Goal: Task Accomplishment & Management: Use online tool/utility

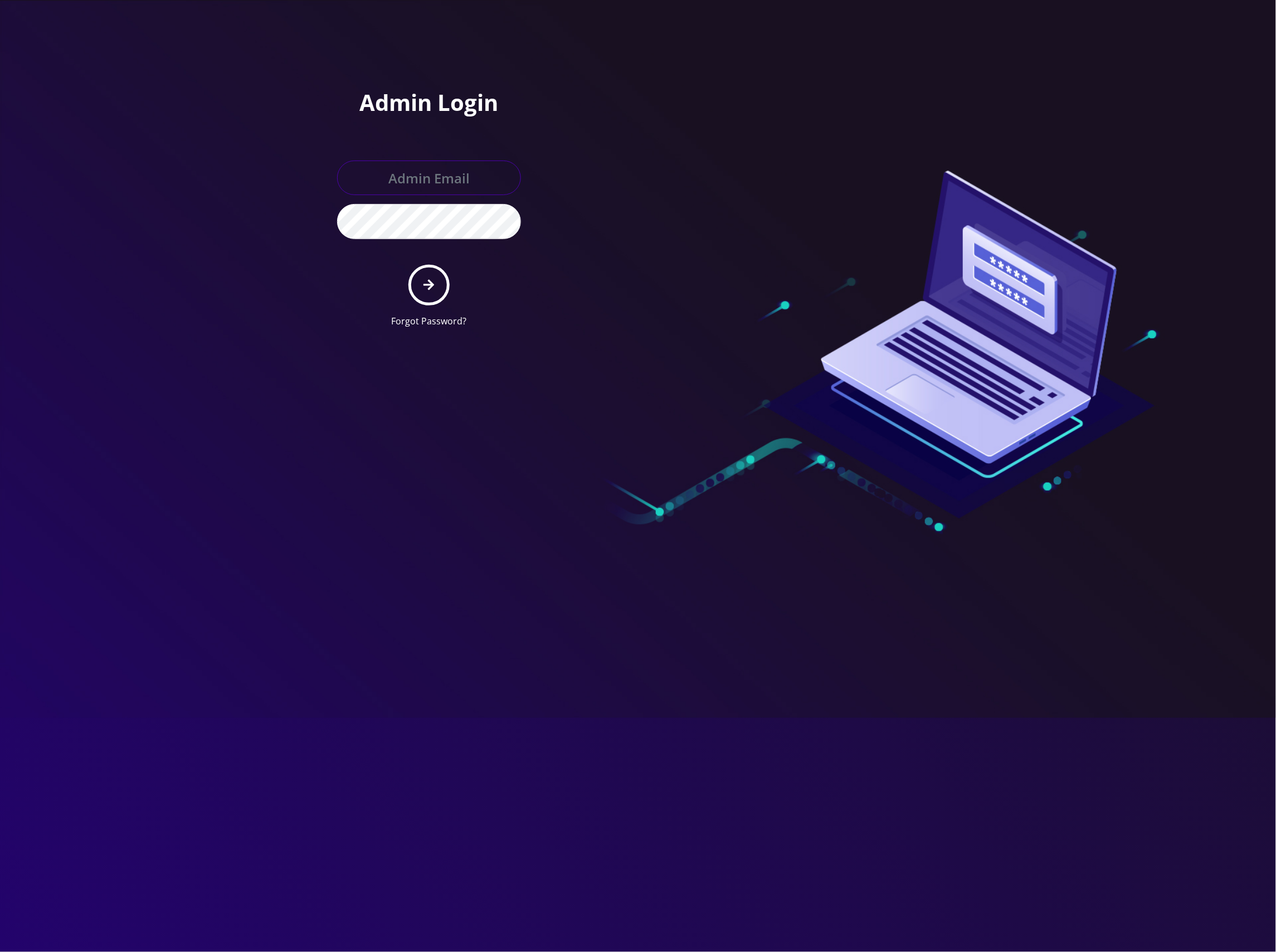
type input "[EMAIL_ADDRESS][DOMAIN_NAME]"
click at [420, 279] on button "submit" at bounding box center [429, 285] width 41 height 41
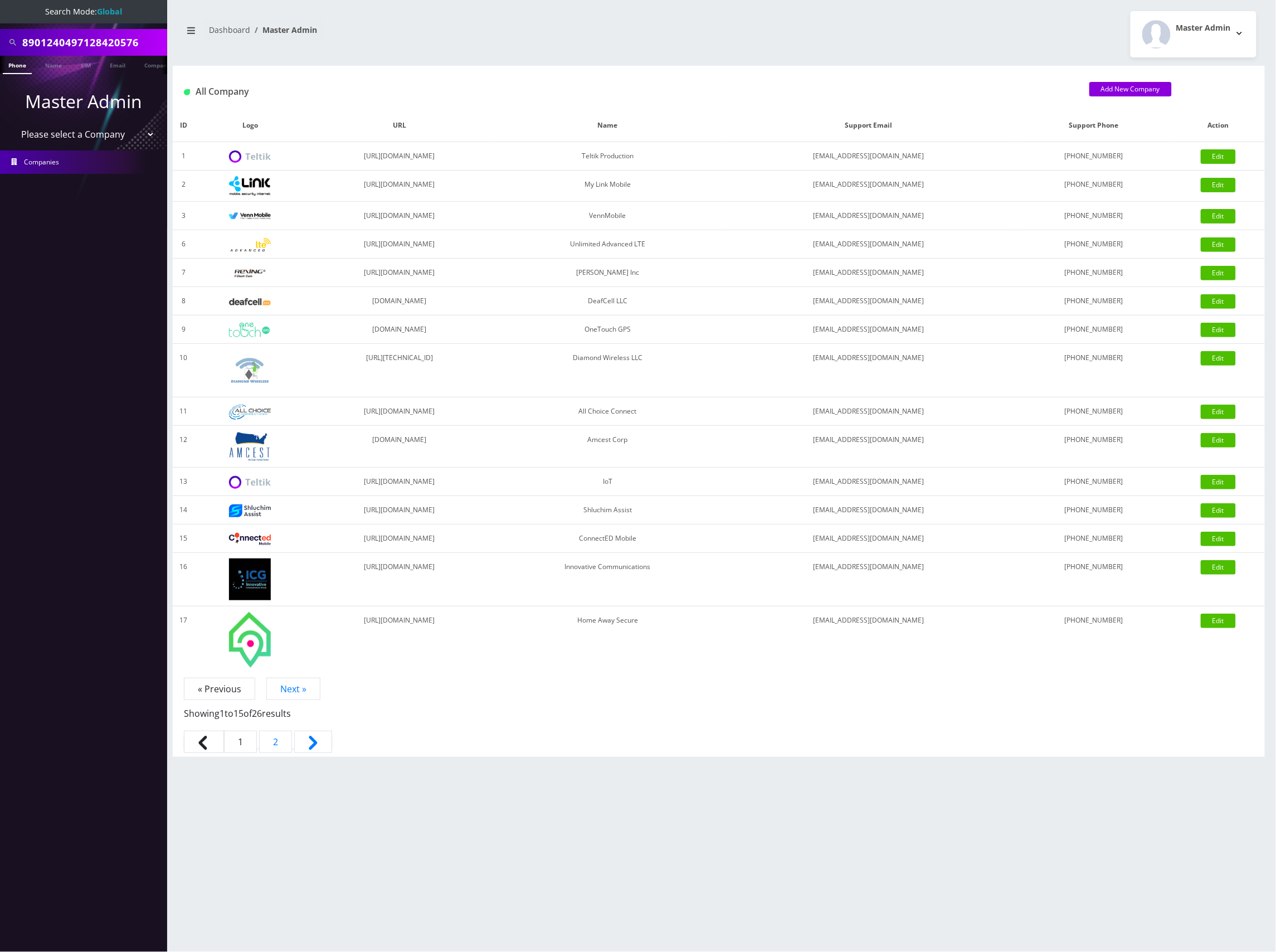
click at [98, 49] on input "8901240497128420576" at bounding box center [93, 42] width 142 height 21
paste input "Jason Welsch"
type input "Jason Welsch"
click at [48, 69] on link "Name" at bounding box center [53, 64] width 28 height 19
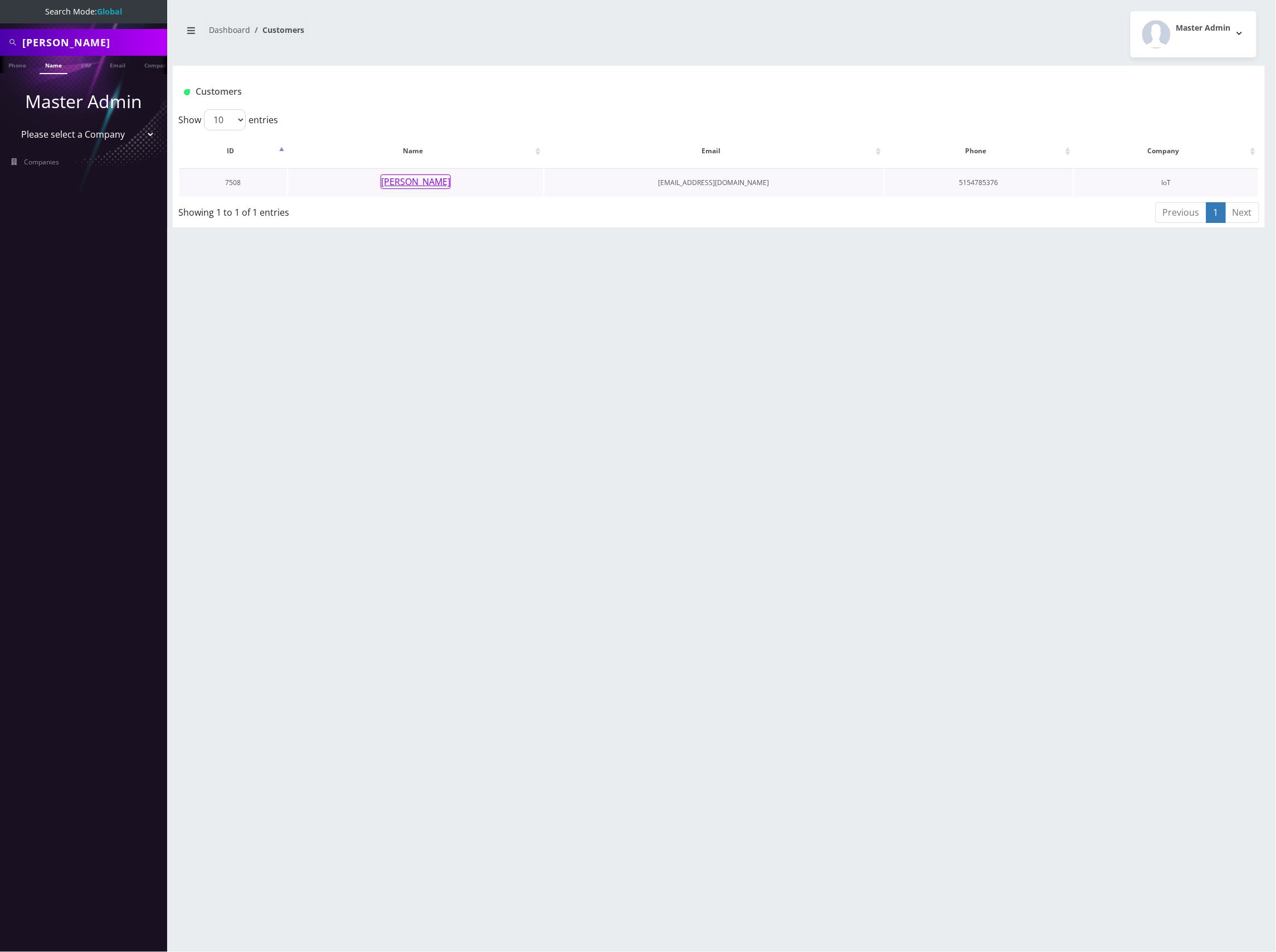
click at [408, 178] on button "[PERSON_NAME]" at bounding box center [415, 182] width 70 height 15
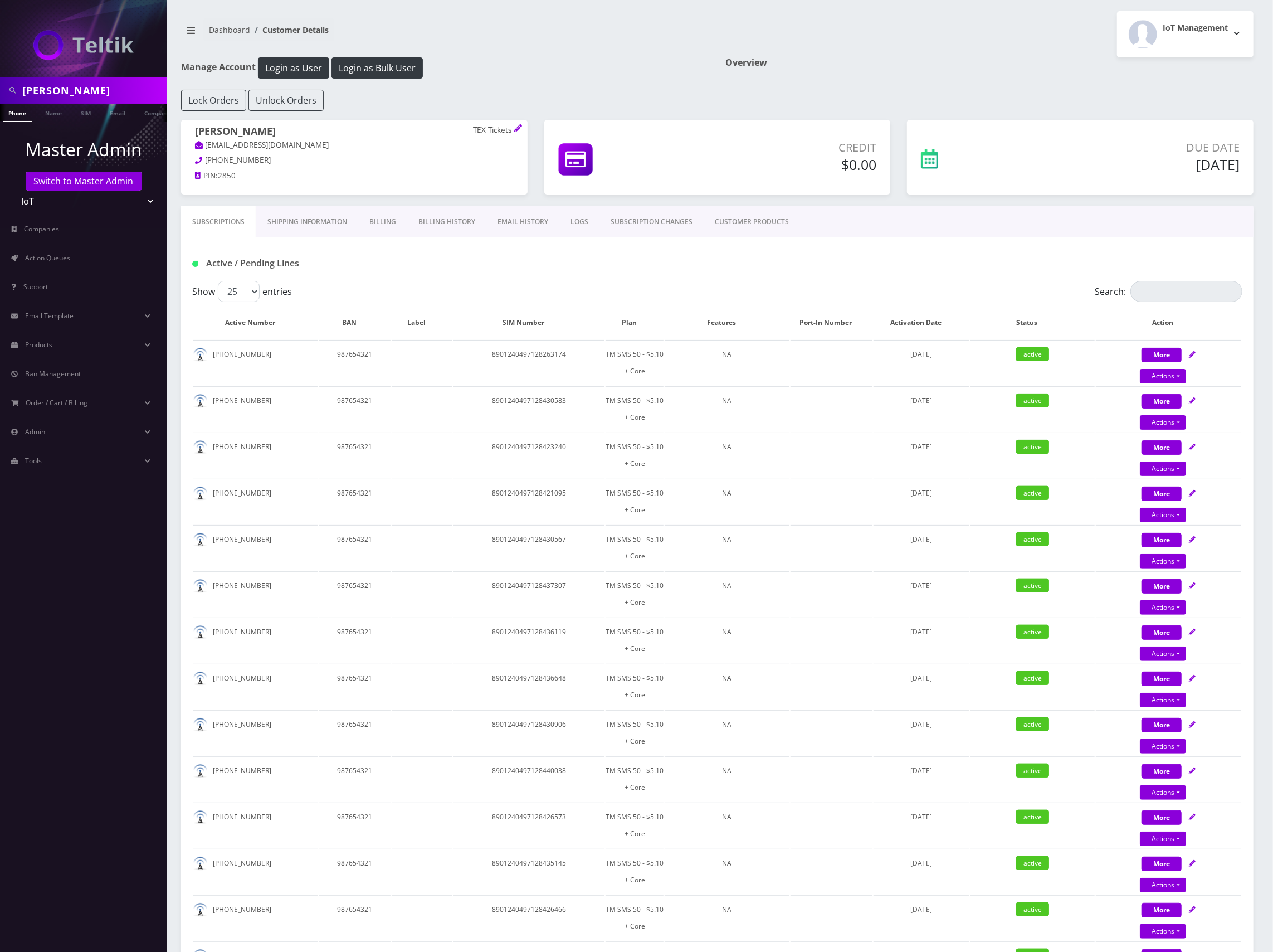
click at [769, 223] on link "CUSTOMER PRODUCTS" at bounding box center [752, 222] width 96 height 33
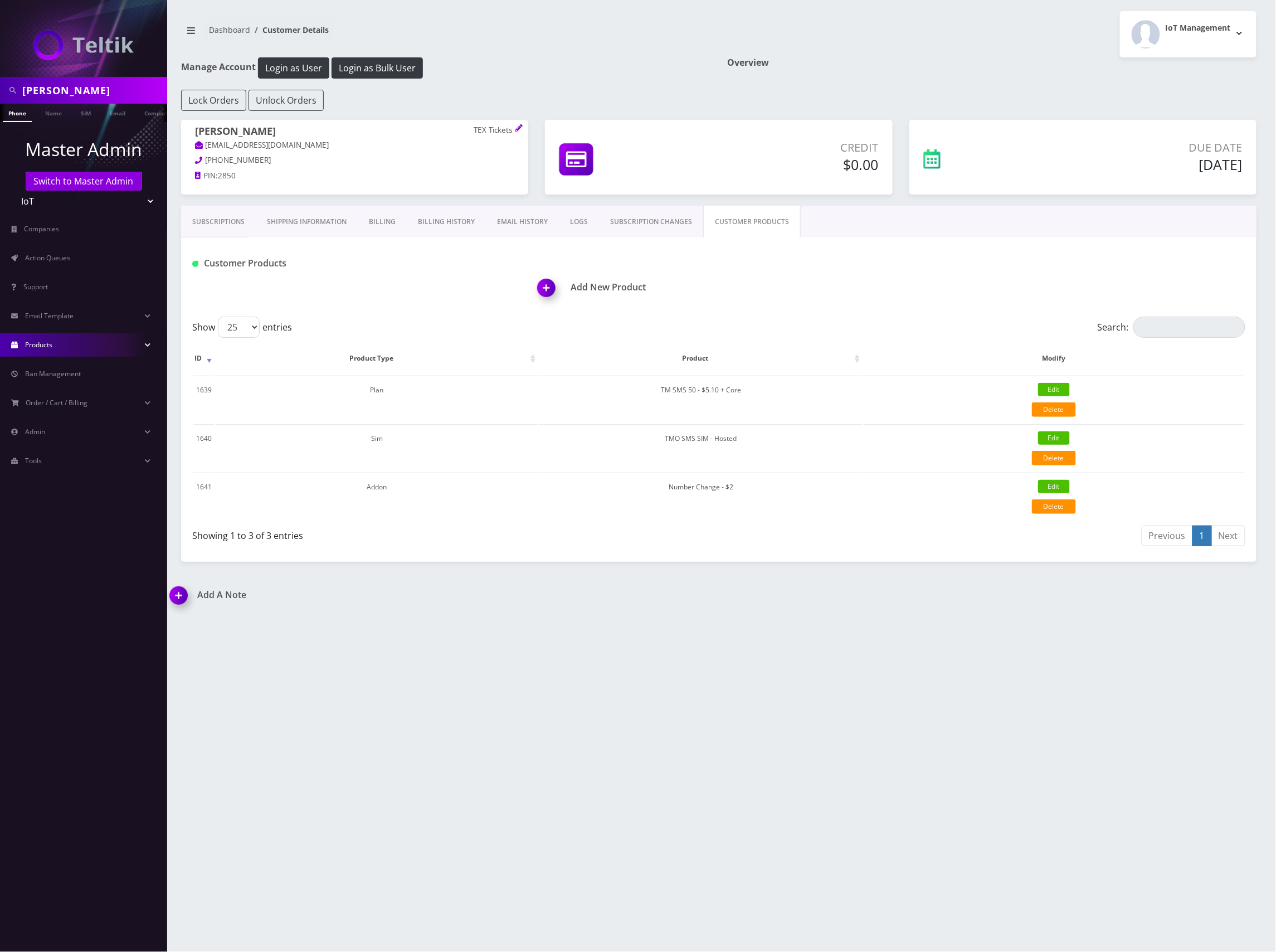
click at [62, 339] on link "Products" at bounding box center [83, 345] width 167 height 24
click at [59, 391] on link "Plans" at bounding box center [83, 392] width 167 height 24
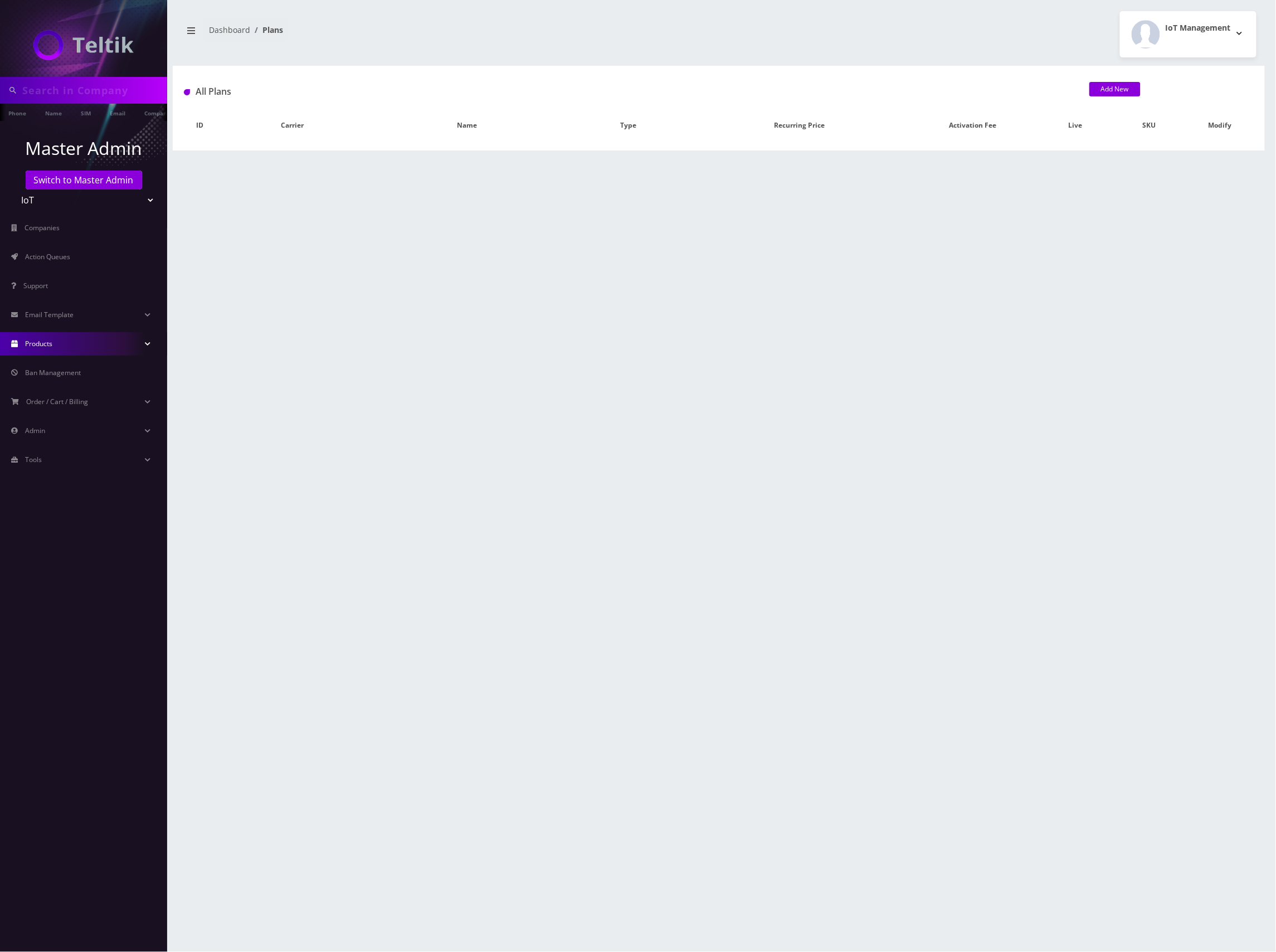
type input "[PERSON_NAME]"
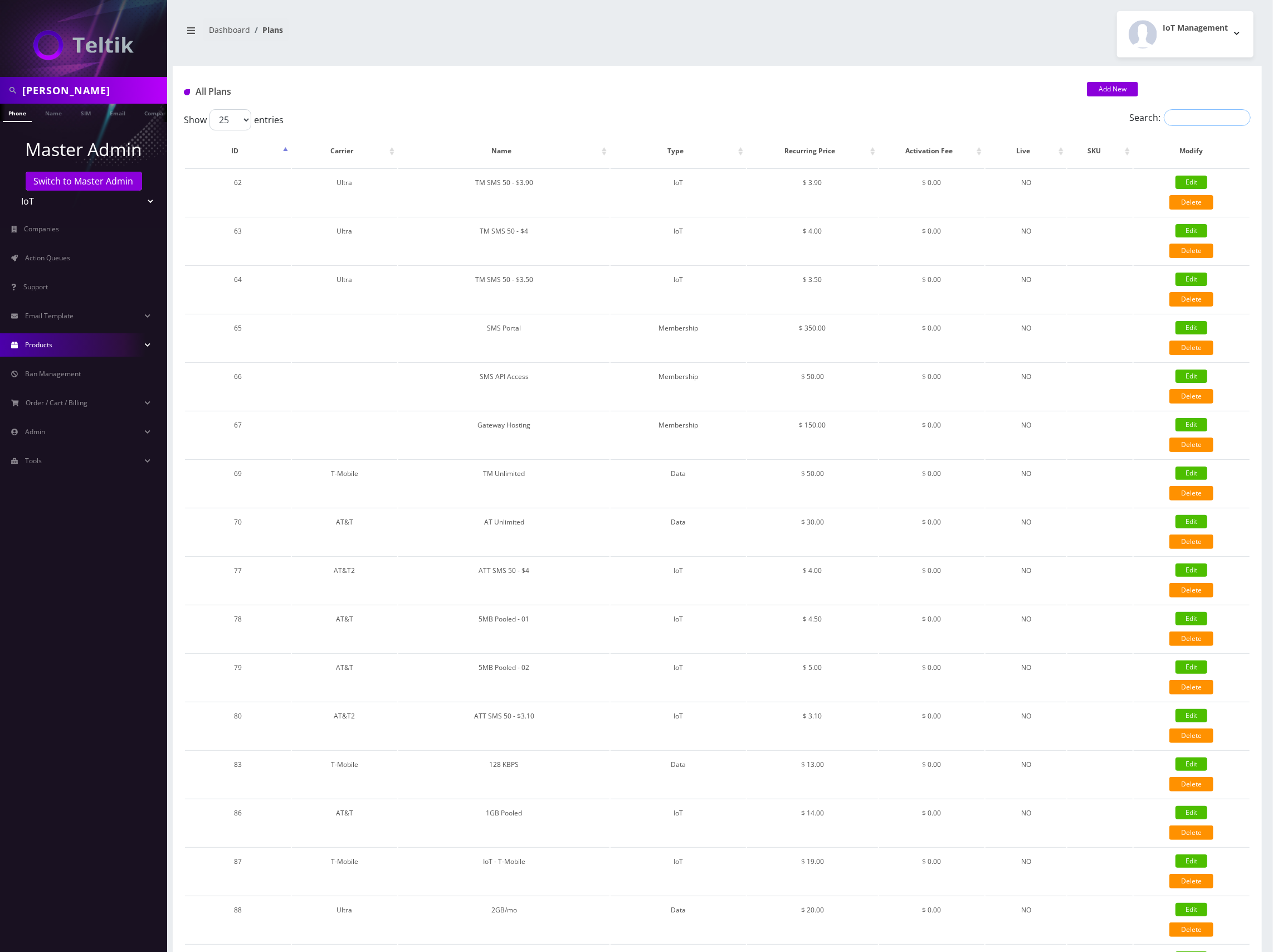
click at [1193, 118] on input "Search:" at bounding box center [1207, 118] width 87 height 17
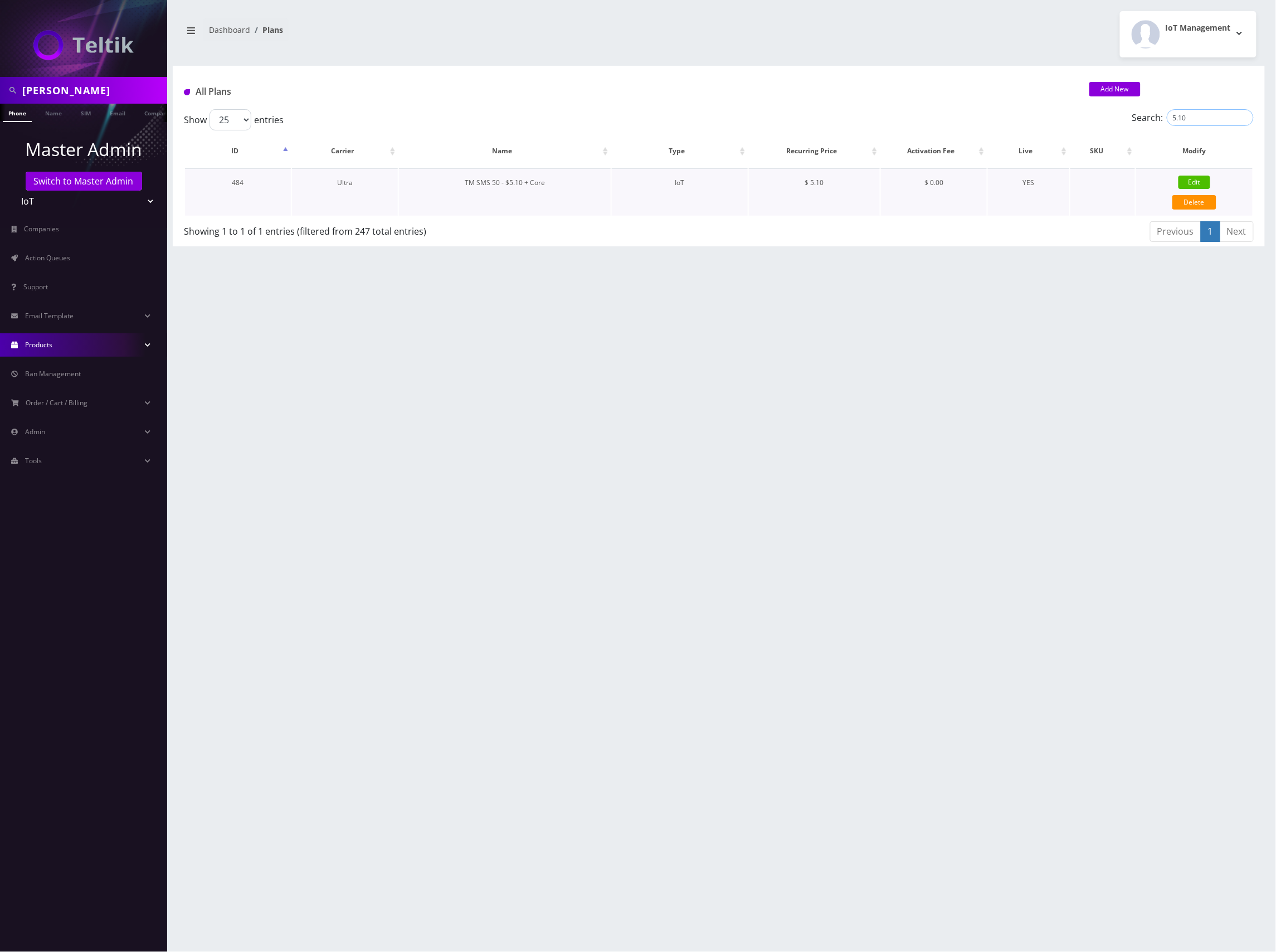
type input "5.10"
click at [1198, 183] on link "Edit" at bounding box center [1195, 182] width 32 height 13
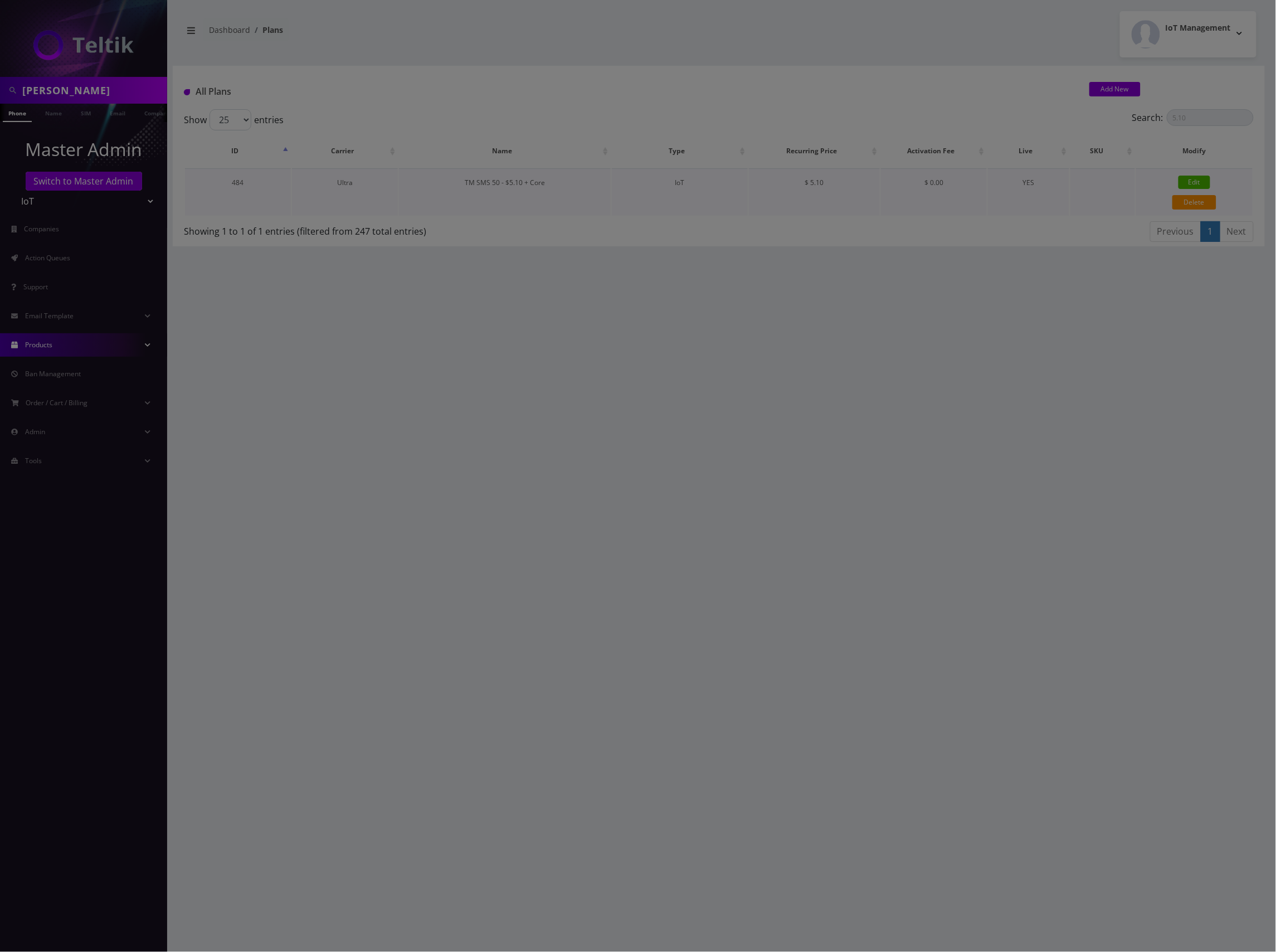
type input "TM SMS 50 - $5.10 + Core"
select select "7"
select select "5"
select select "0"
checkbox input "false"
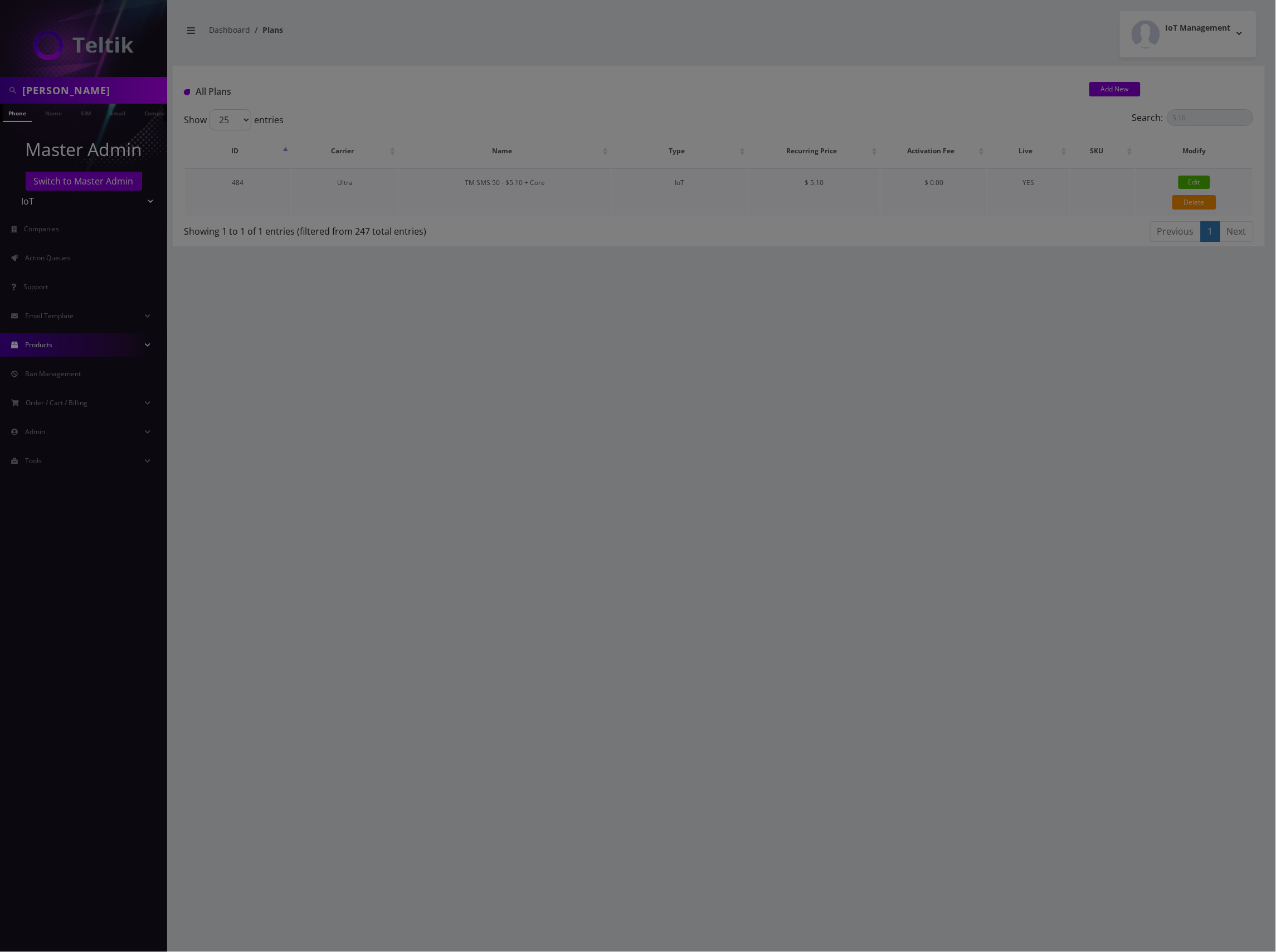
checkbox input "false"
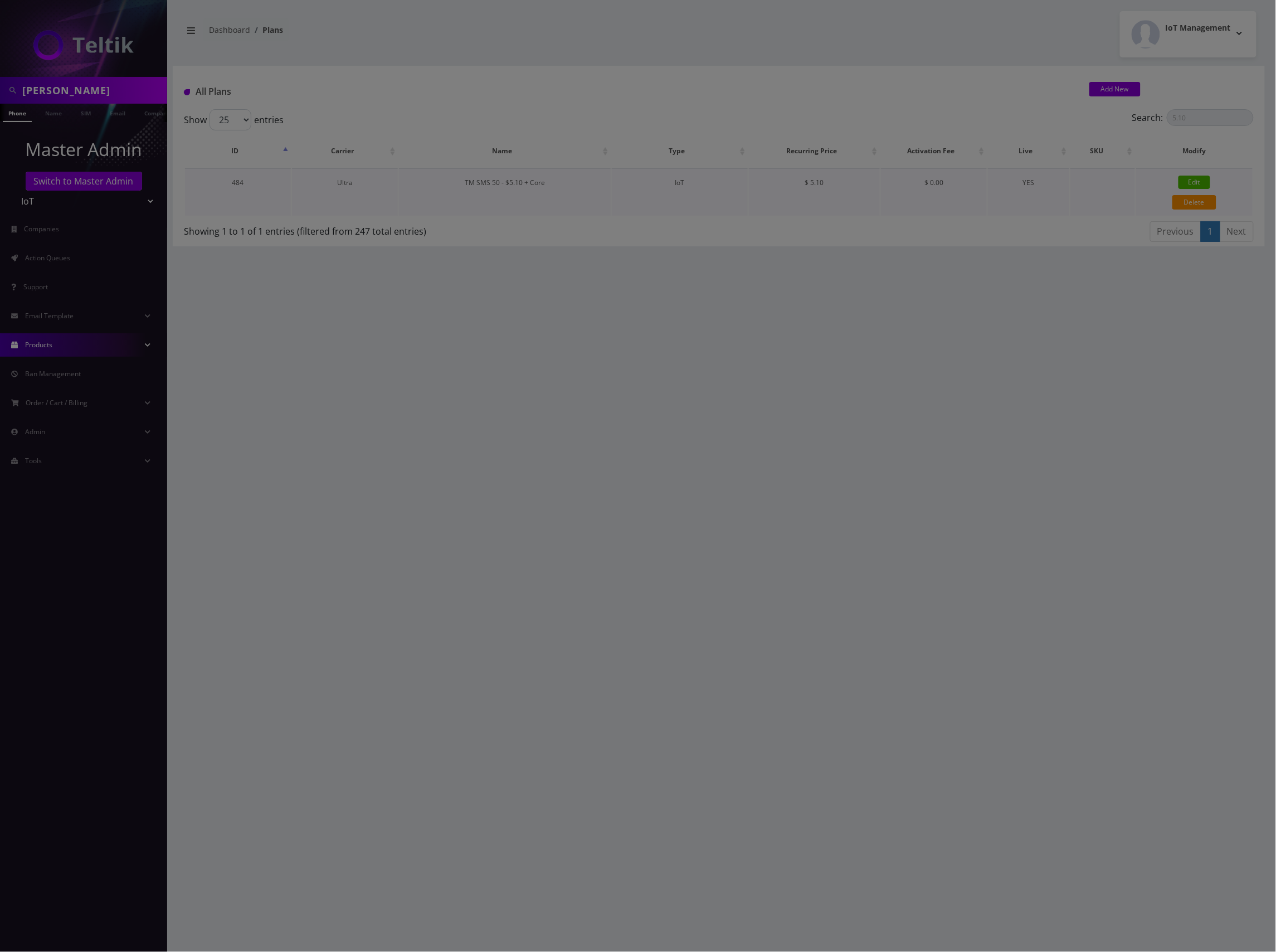
checkbox input "false"
type input "326"
type input "IMSI"
checkbox input "true"
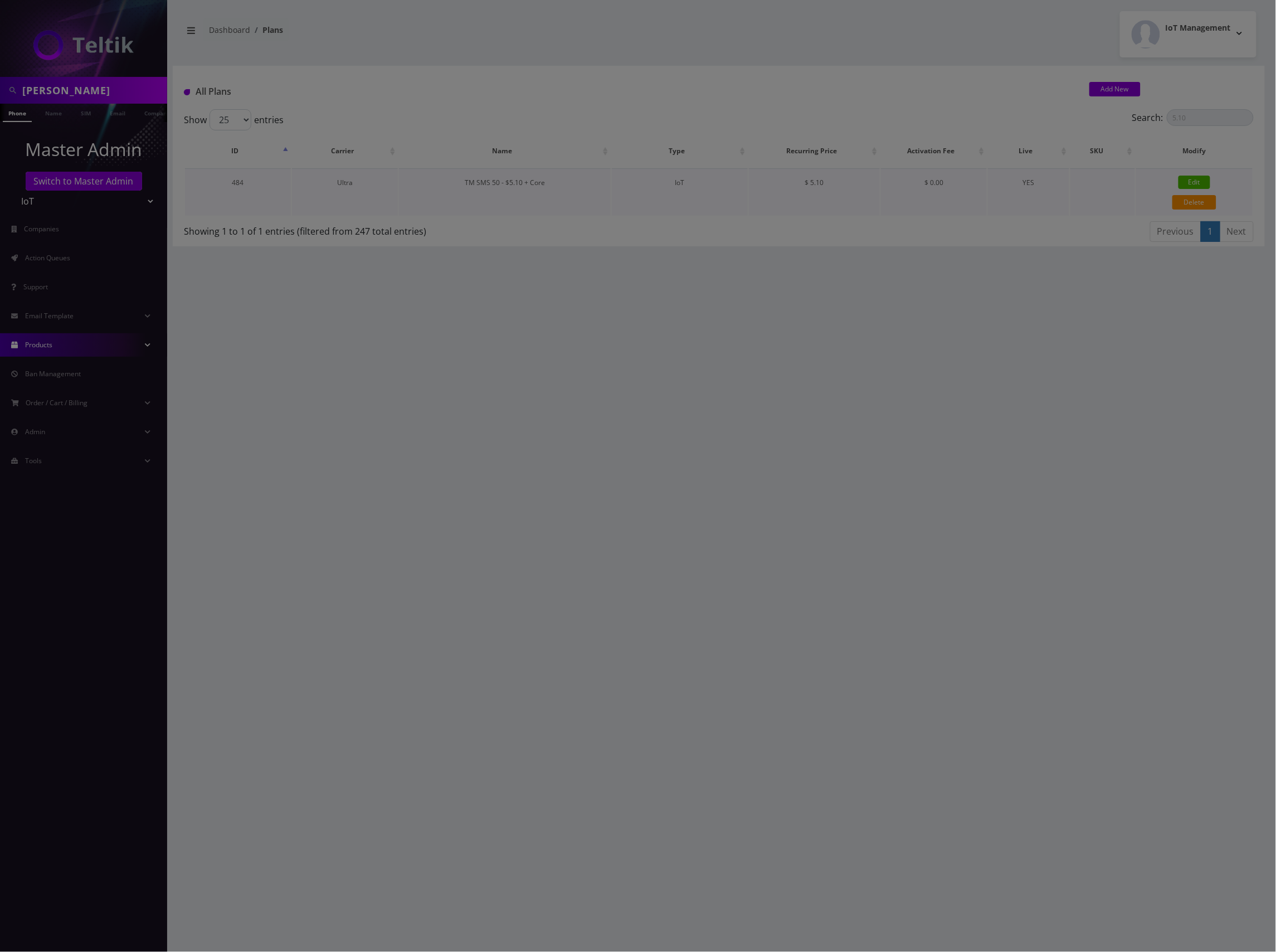
checkbox input "false"
type input "5.1"
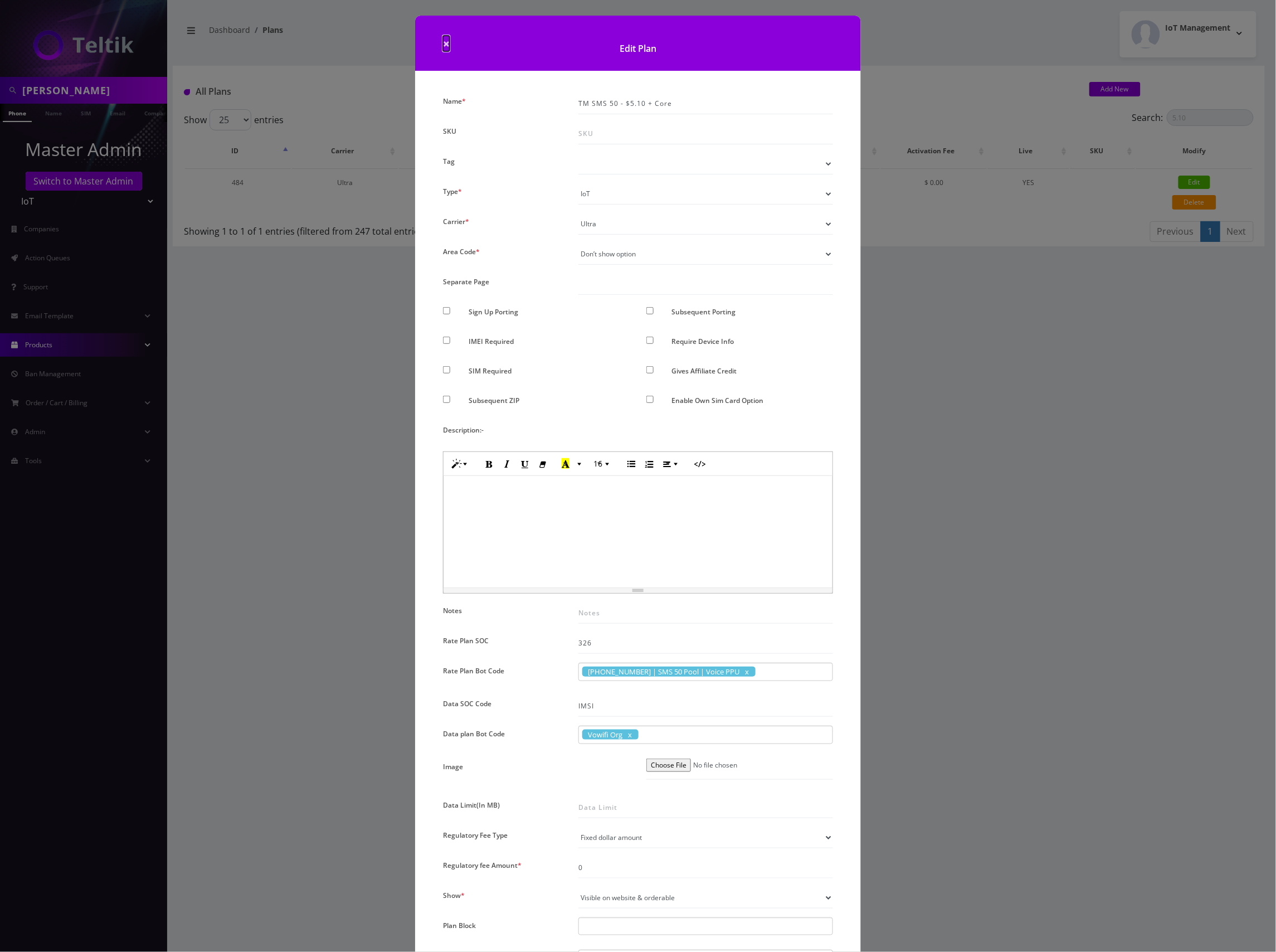
click at [445, 42] on span "×" at bounding box center [447, 43] width 7 height 16
